Goal: Information Seeking & Learning: Learn about a topic

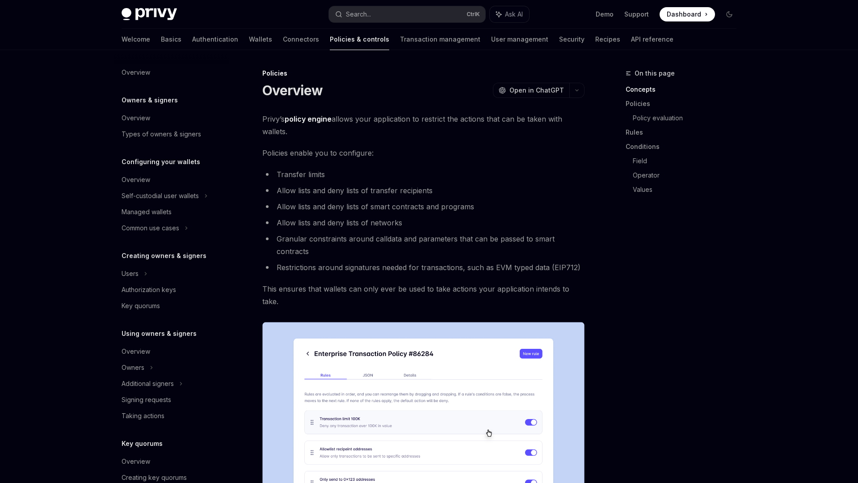
scroll to position [147, 0]
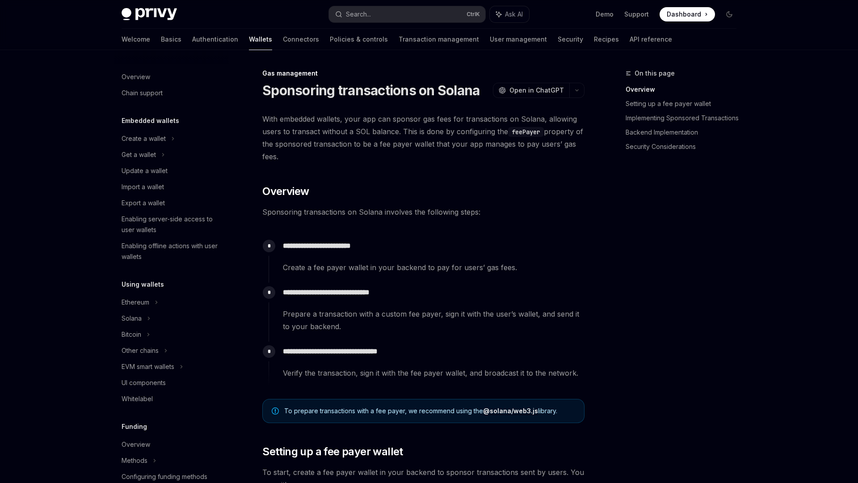
scroll to position [291, 0]
